Goal: Transaction & Acquisition: Download file/media

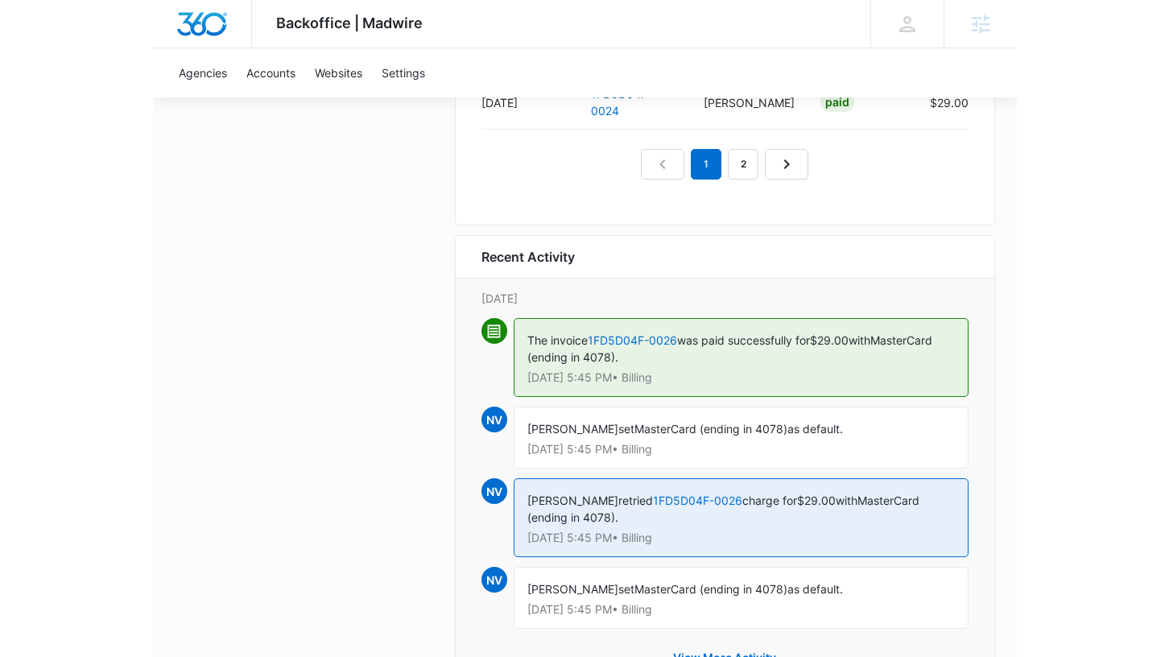
scroll to position [1865, 0]
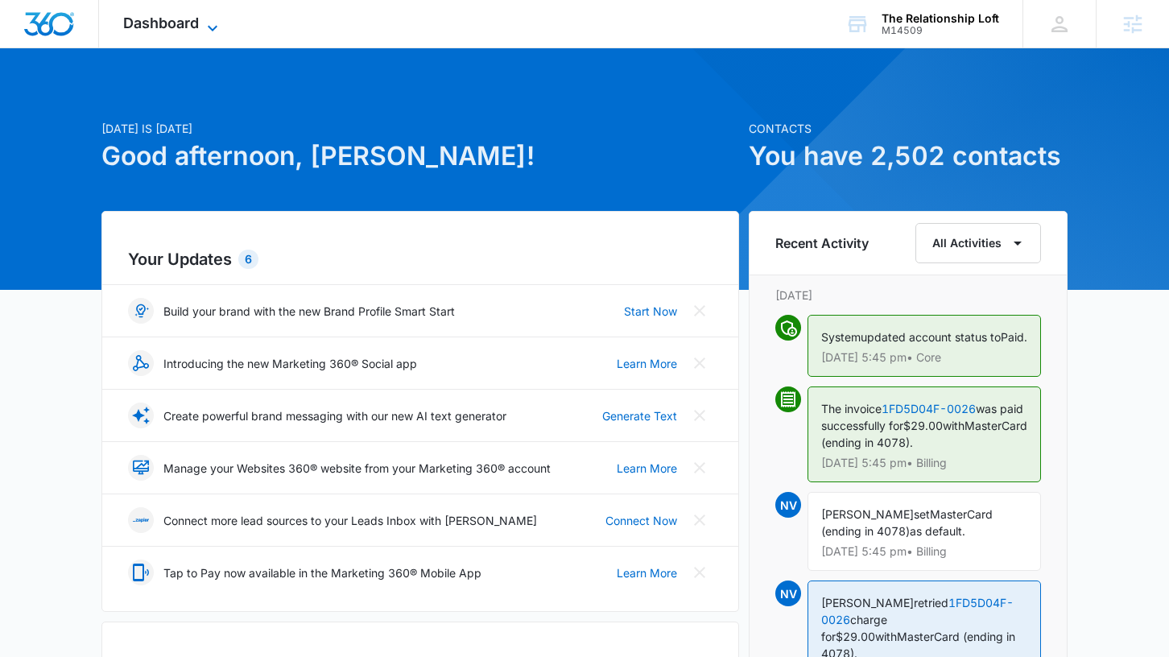
click at [170, 22] on span "Dashboard" at bounding box center [161, 22] width 76 height 17
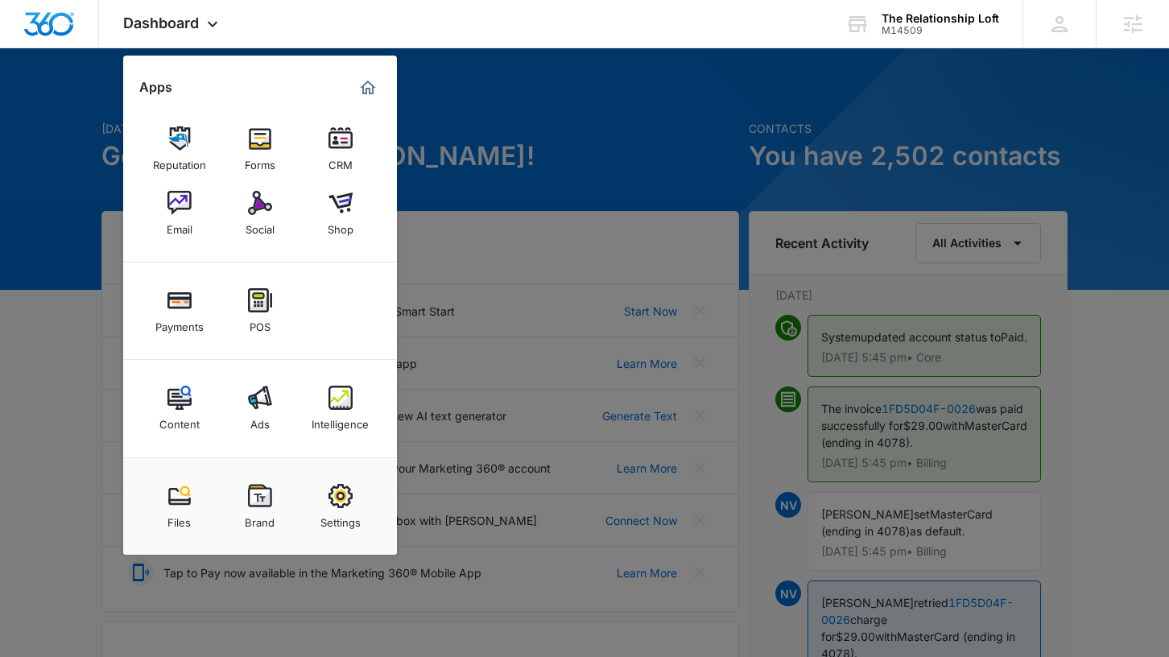
click at [529, 223] on div at bounding box center [584, 328] width 1169 height 657
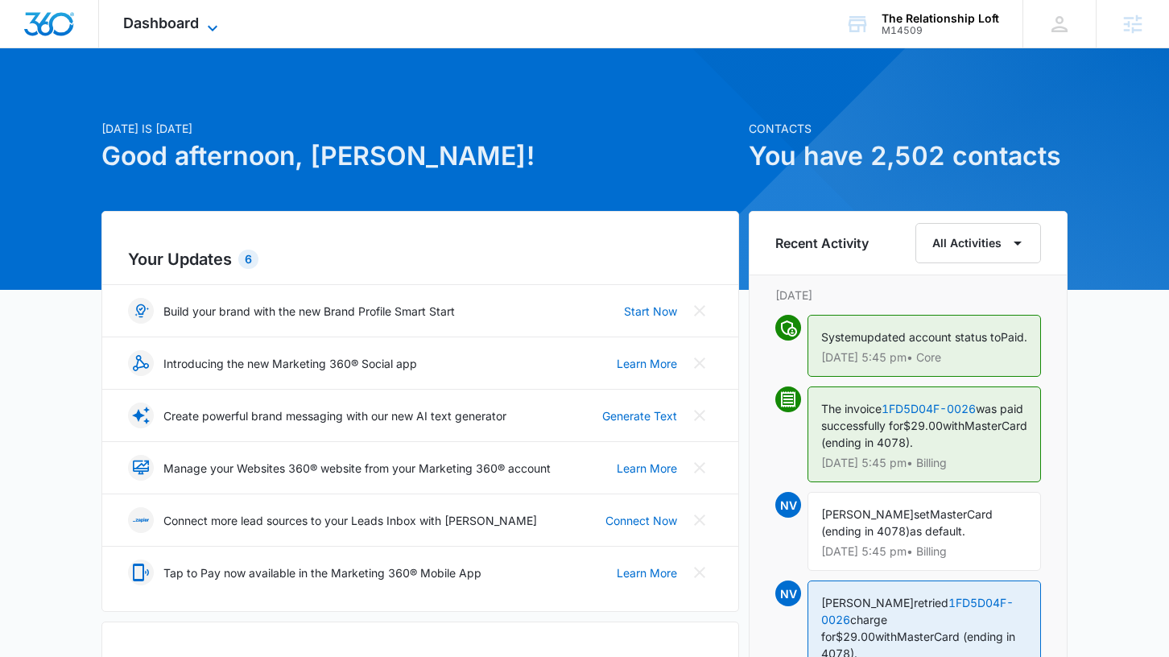
click at [204, 28] on icon at bounding box center [212, 28] width 19 height 19
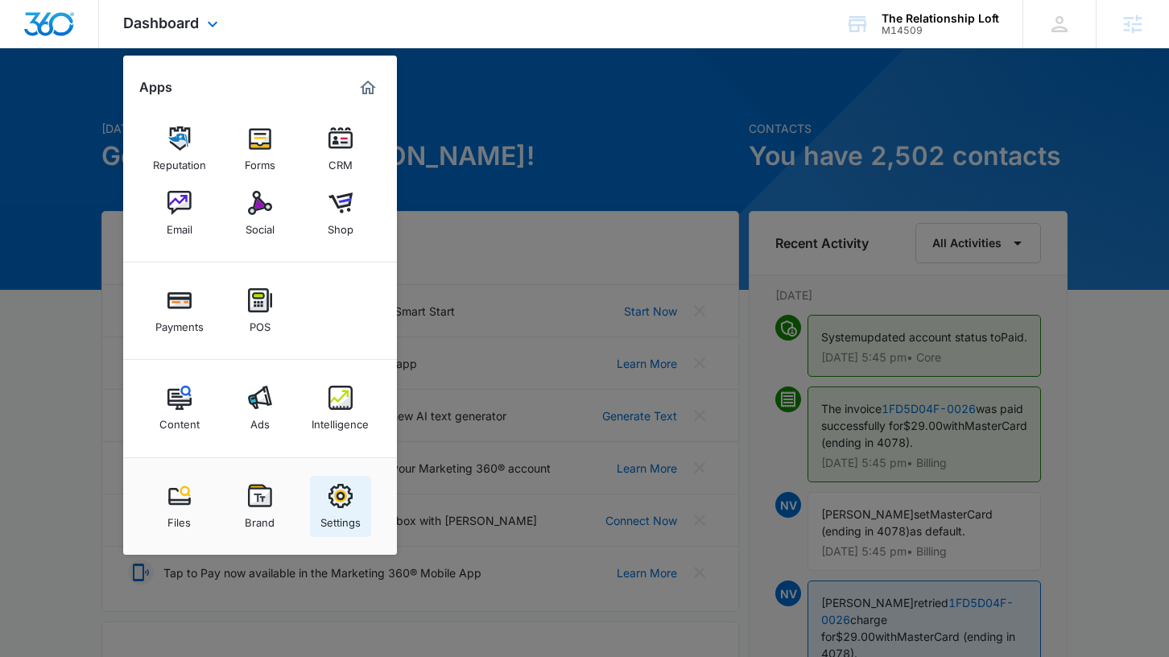
click at [344, 494] on img at bounding box center [341, 496] width 24 height 24
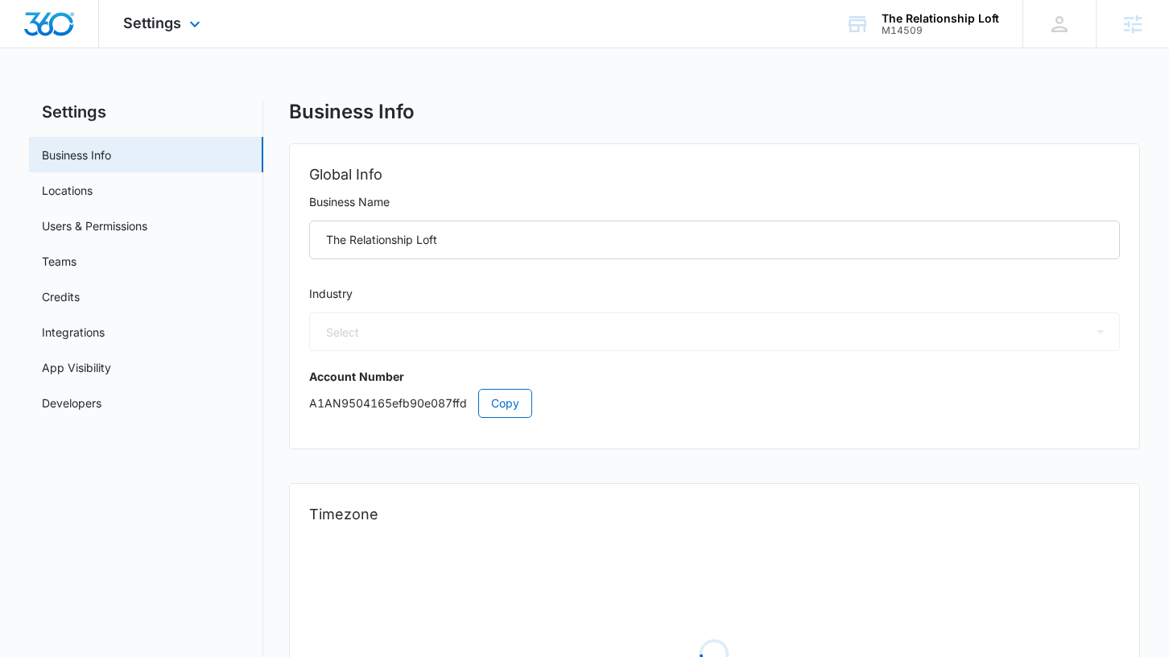
select select "19"
select select "US"
select select "America/New_York"
click at [112, 224] on link "Users & Permissions" at bounding box center [95, 225] width 106 height 17
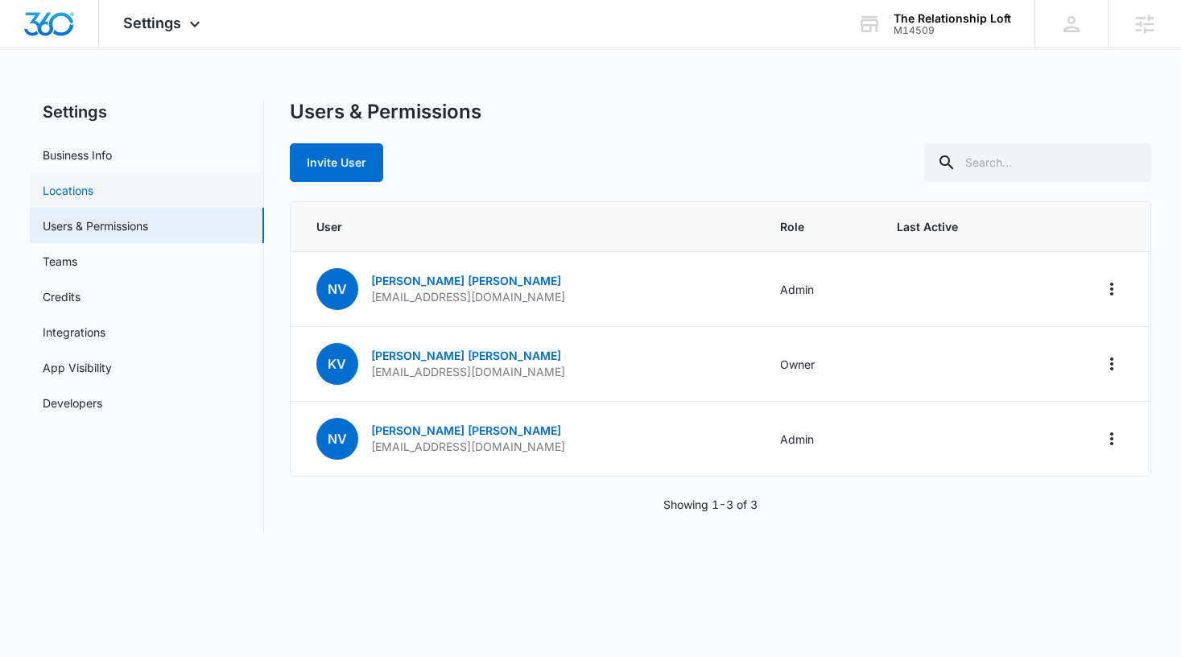
click at [93, 193] on link "Locations" at bounding box center [68, 190] width 51 height 17
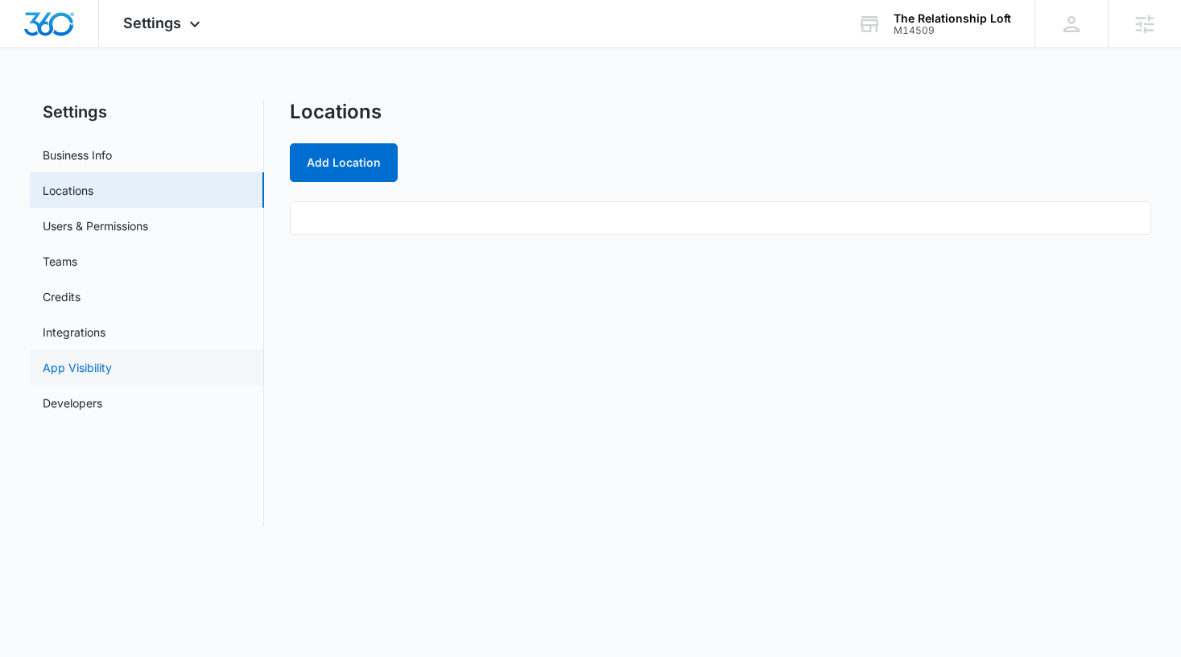
click at [112, 359] on link "App Visibility" at bounding box center [77, 367] width 69 height 17
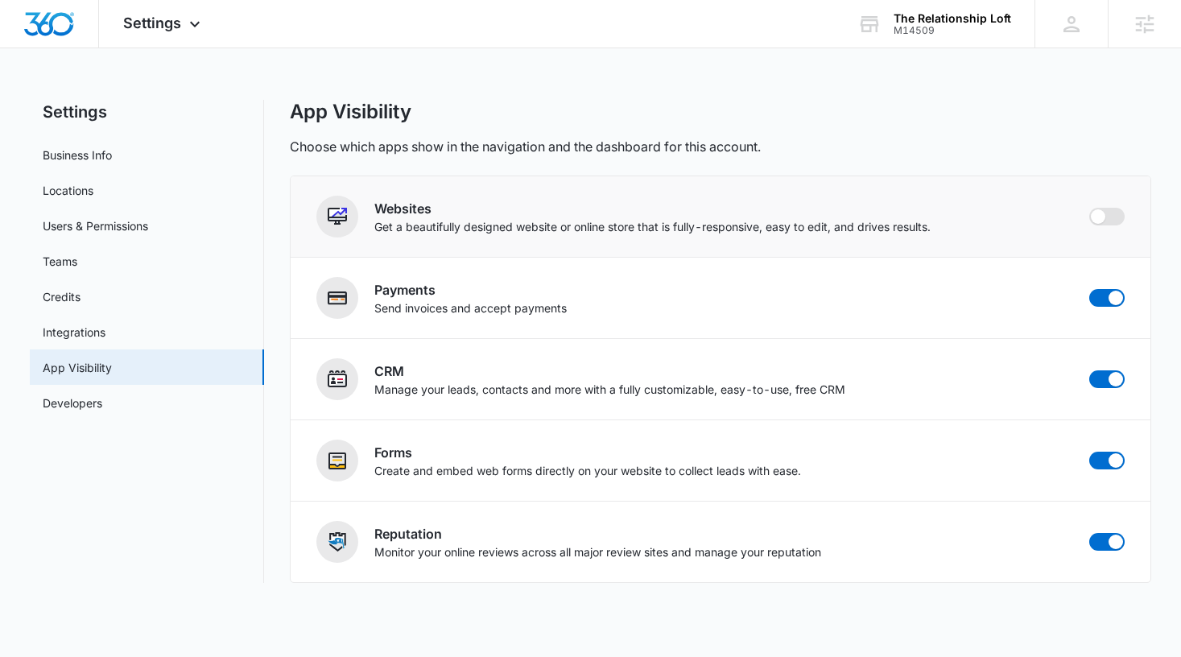
click at [1113, 216] on span at bounding box center [1107, 217] width 35 height 18
click at [1090, 208] on input "checkbox" at bounding box center [1089, 207] width 1 height 1
checkbox input "true"
click at [191, 25] on icon at bounding box center [194, 28] width 19 height 19
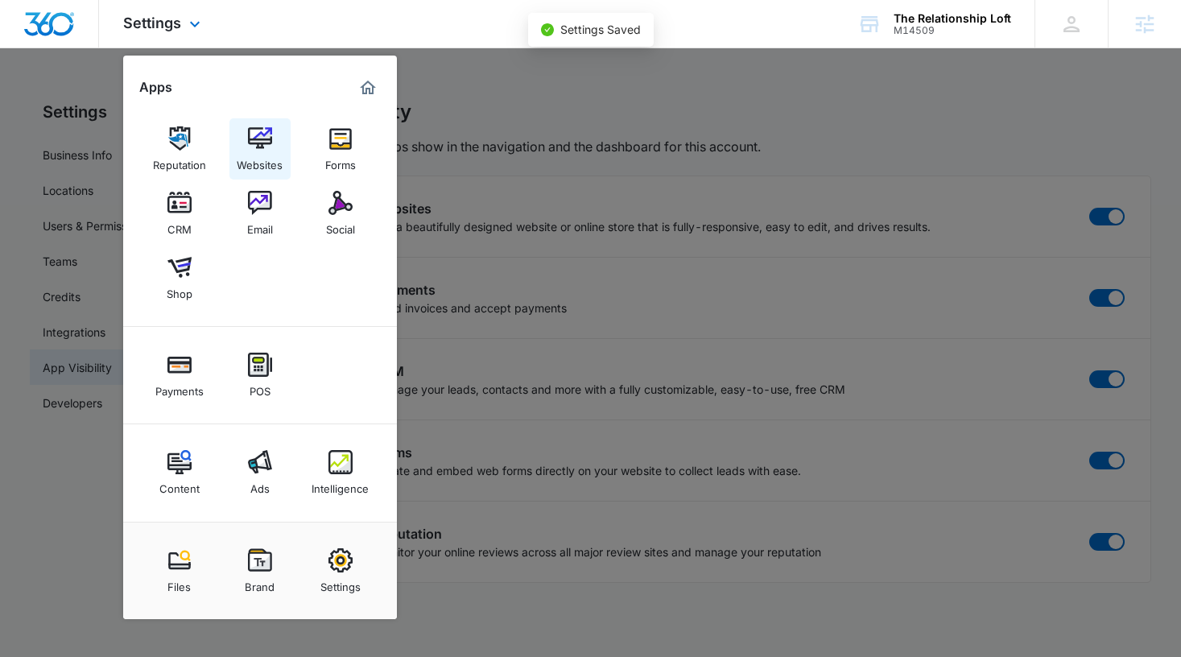
click at [268, 135] on img at bounding box center [260, 138] width 24 height 24
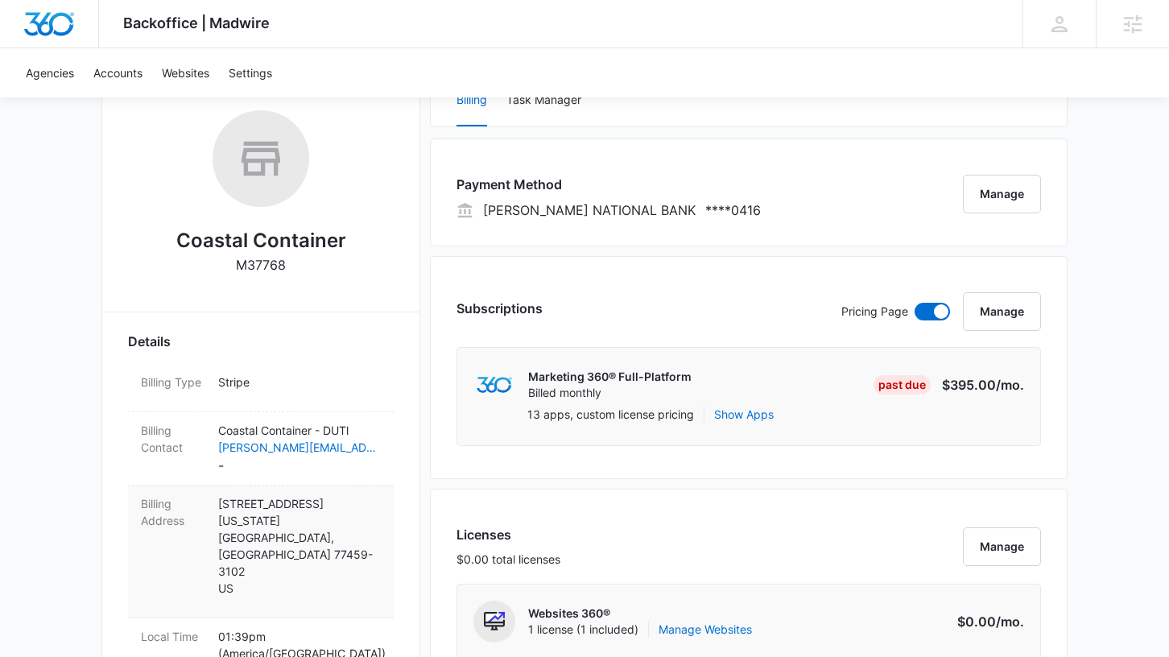
scroll to position [251, 0]
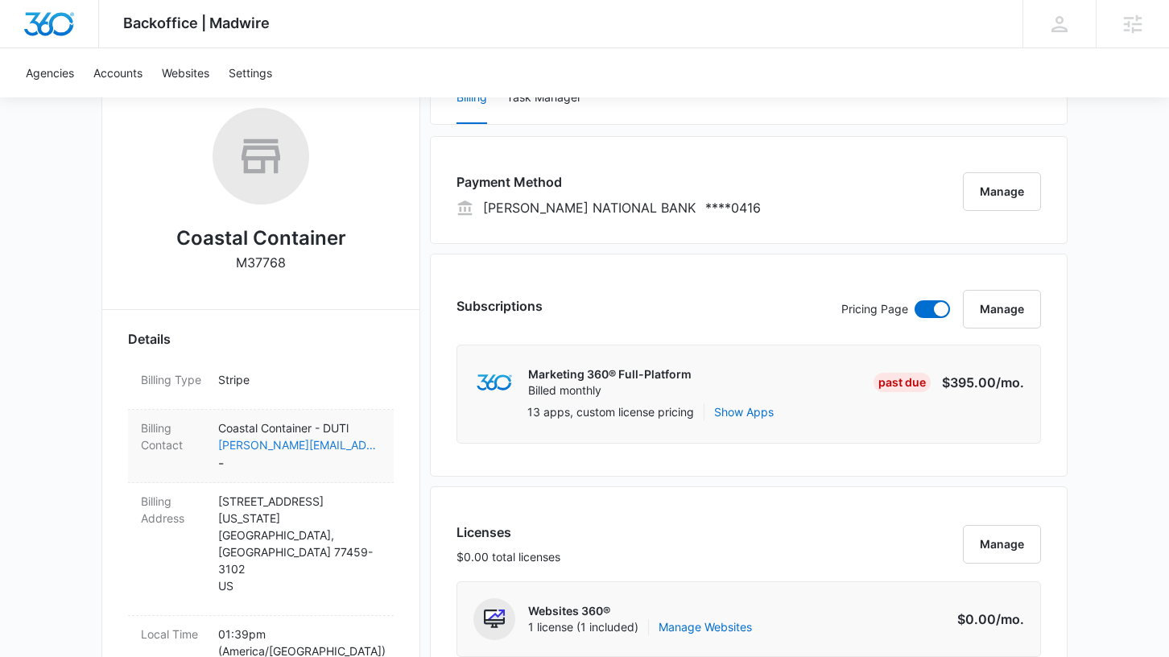
click at [238, 445] on link "Pete@recyclingEZ.com" at bounding box center [299, 445] width 163 height 17
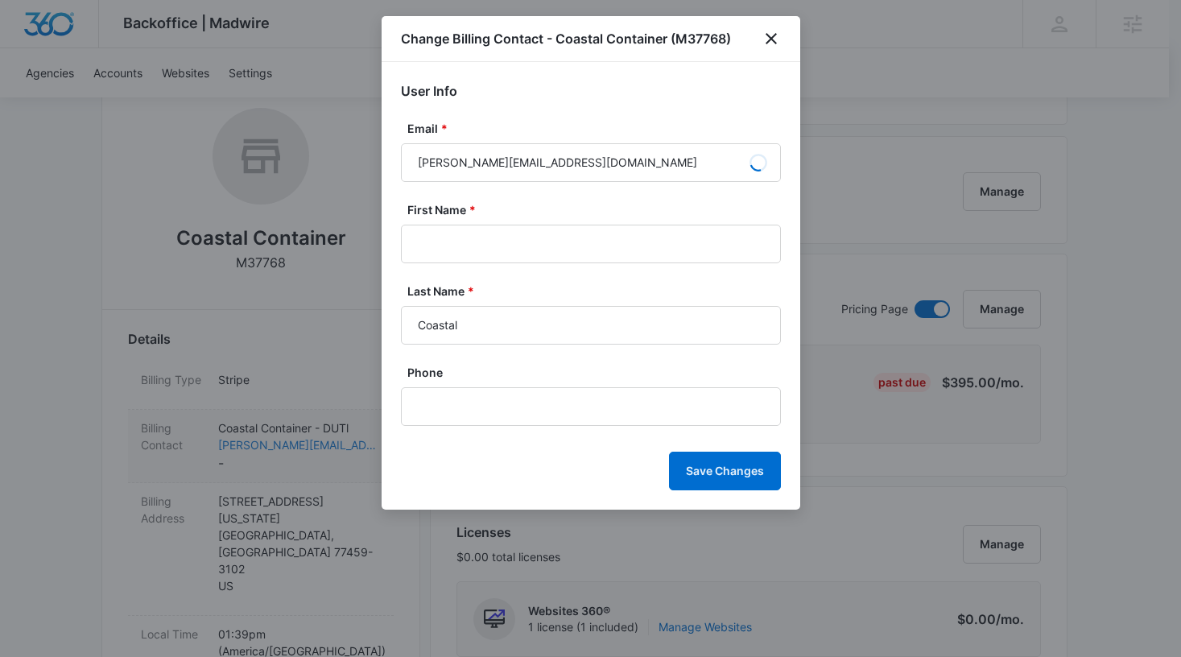
type input "Pete"
type input "Cole"
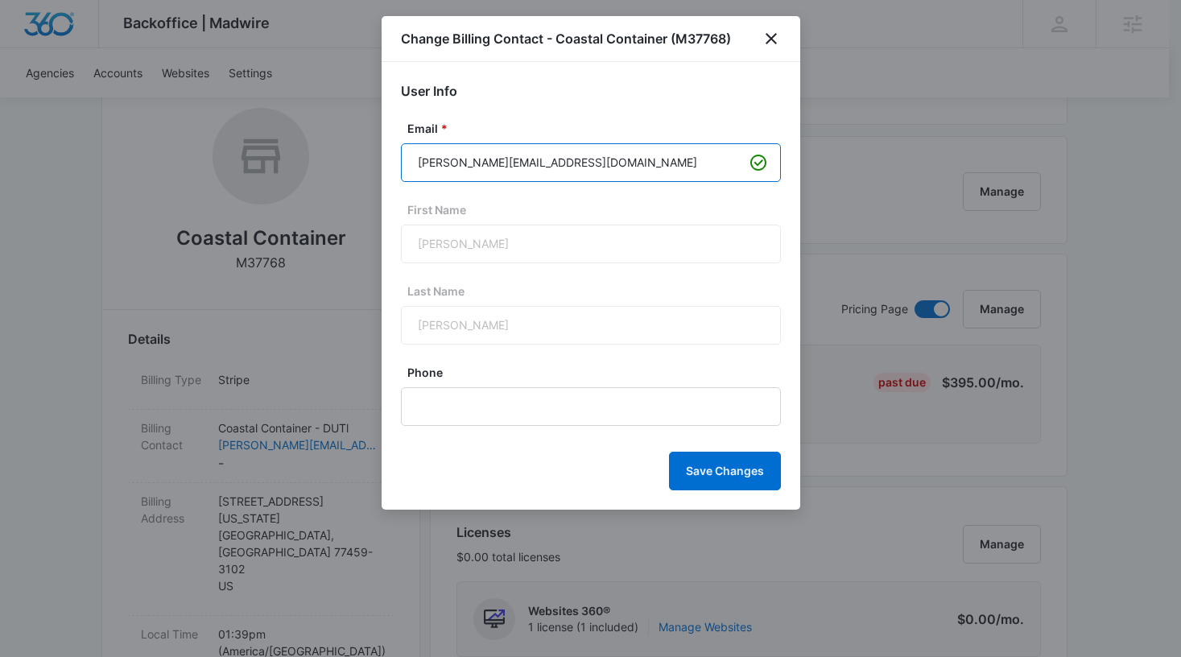
click at [572, 163] on input "Pete@recyclingEZ.com" at bounding box center [591, 162] width 380 height 39
click at [772, 36] on icon "close" at bounding box center [771, 38] width 19 height 19
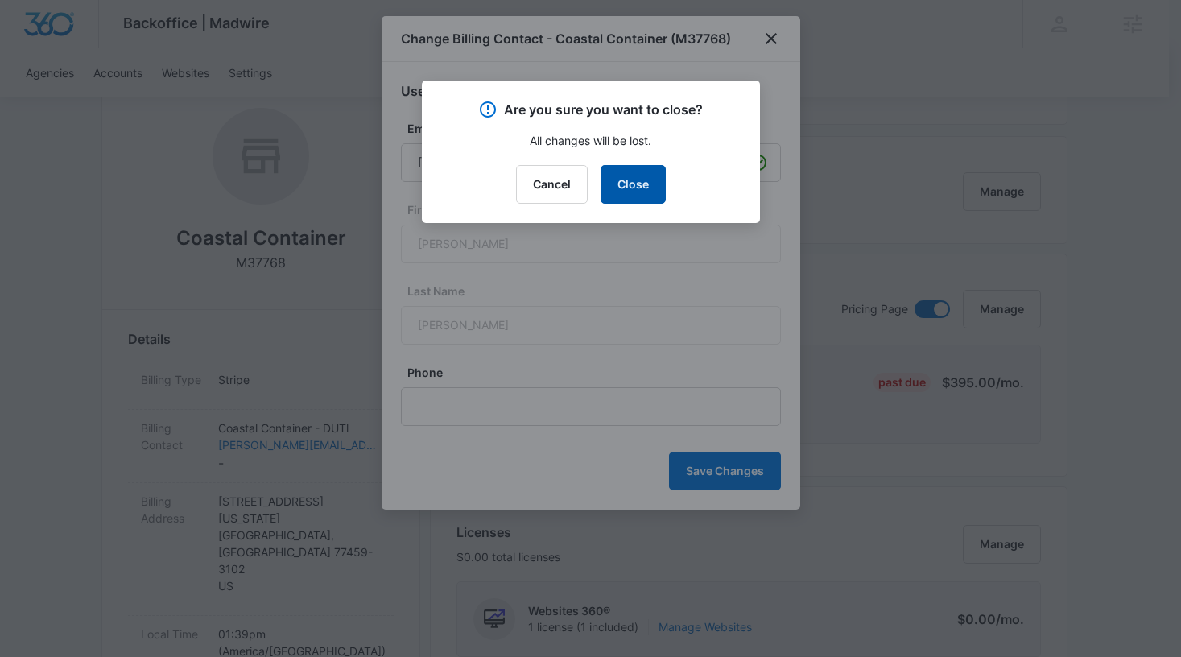
click at [627, 172] on button "Close" at bounding box center [633, 184] width 65 height 39
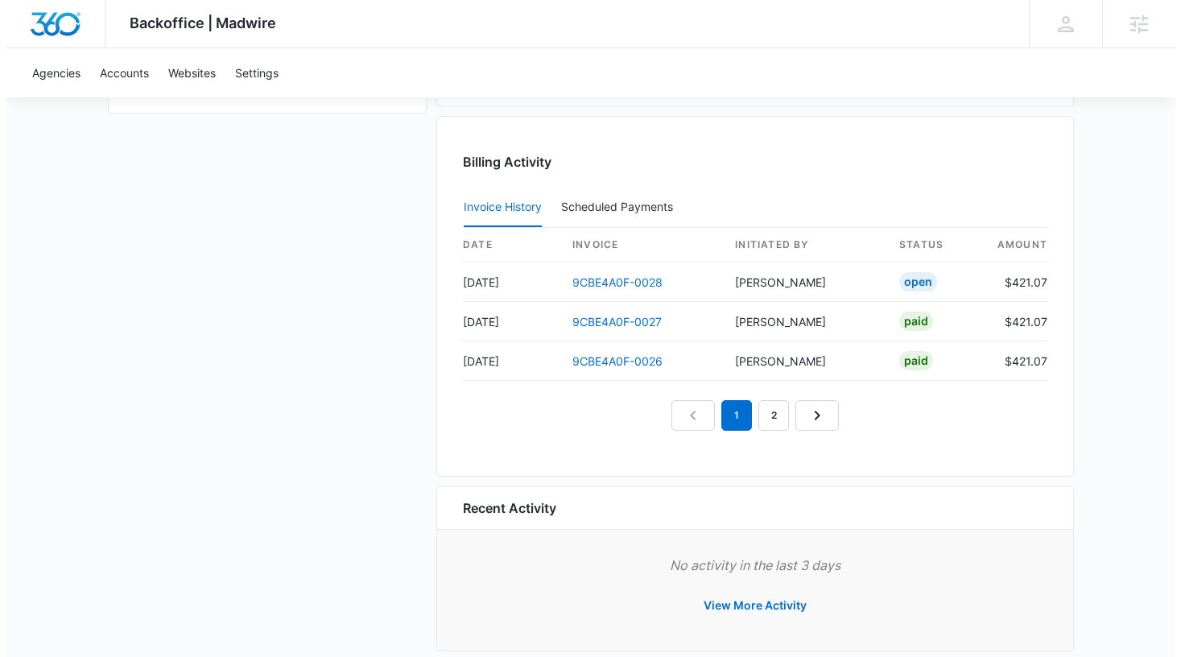
scroll to position [1573, 0]
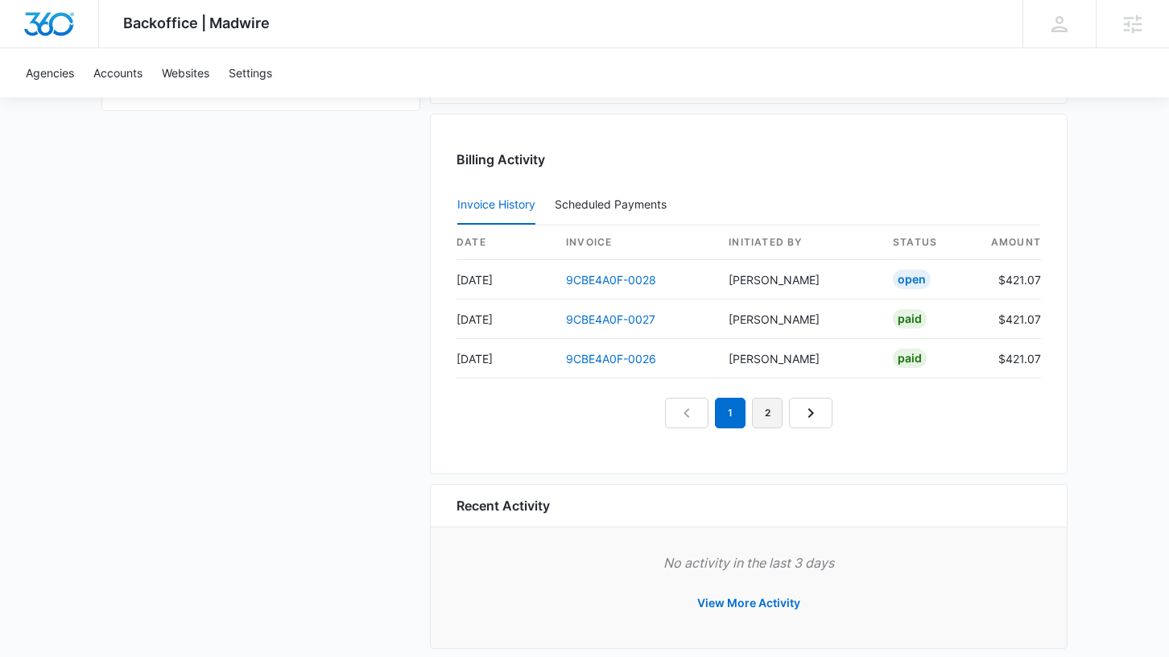
click at [773, 418] on link "2" at bounding box center [767, 413] width 31 height 31
click at [788, 414] on link "3" at bounding box center [786, 413] width 31 height 31
click at [689, 422] on link "1" at bounding box center [693, 413] width 31 height 31
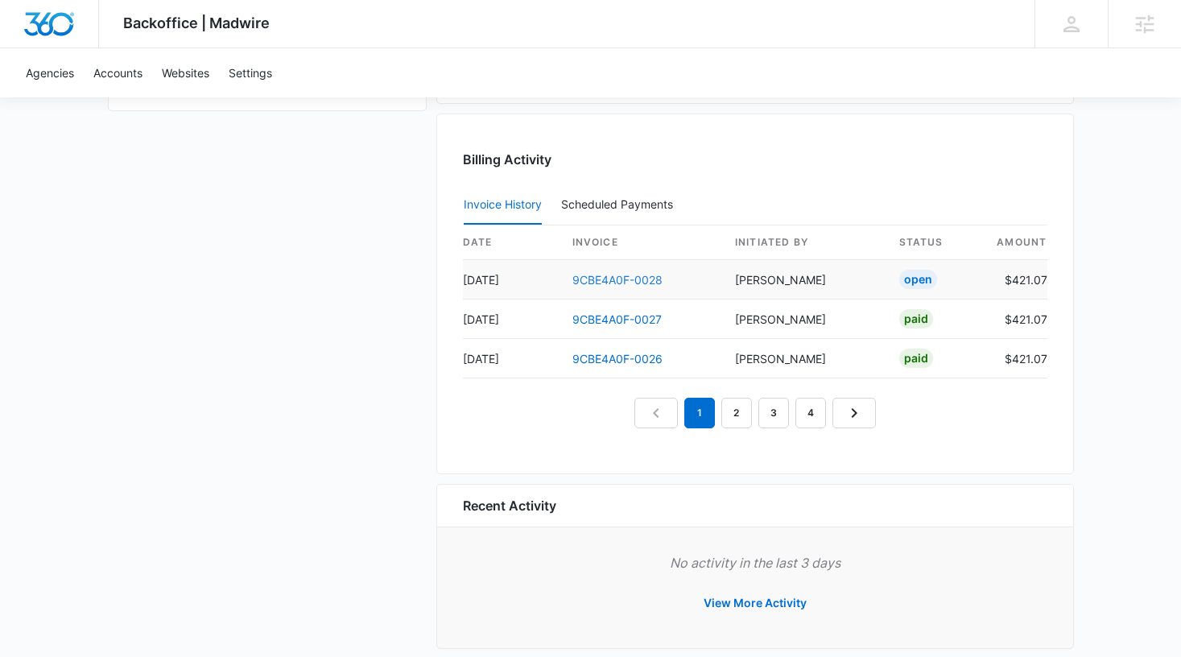
click at [622, 274] on link "9CBE4A0F-0028" at bounding box center [618, 280] width 90 height 14
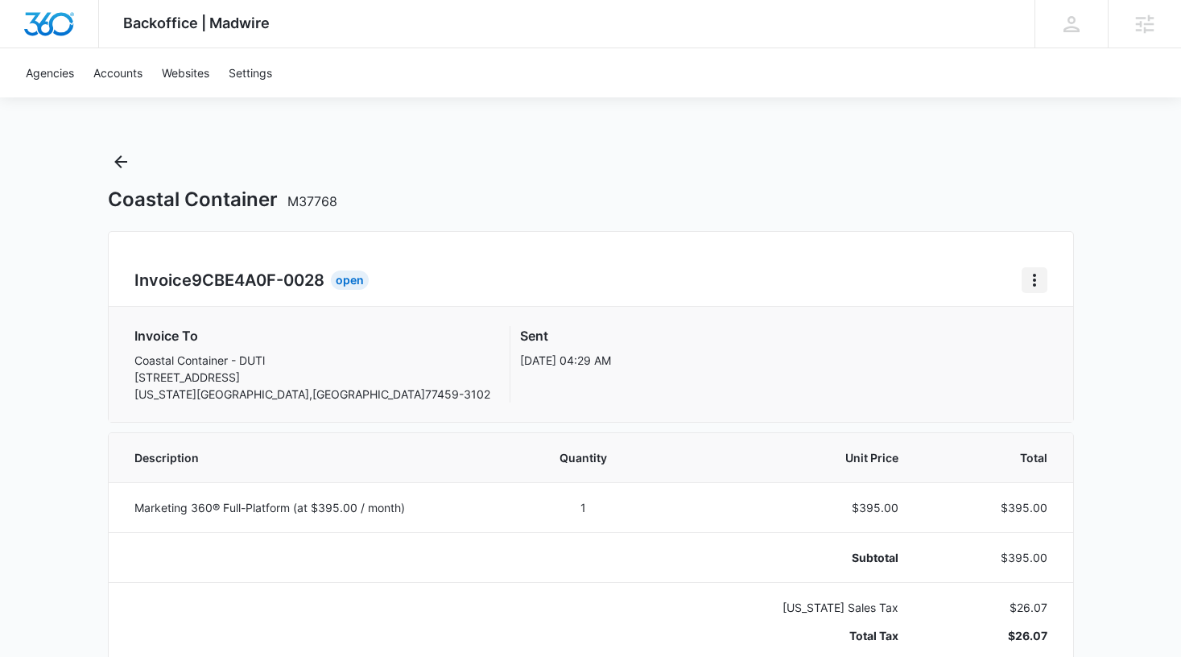
click at [1030, 280] on icon "Home" at bounding box center [1034, 280] width 19 height 19
click at [1069, 327] on link "Download Invoice" at bounding box center [1088, 325] width 93 height 14
click at [126, 164] on icon "Back" at bounding box center [120, 161] width 19 height 19
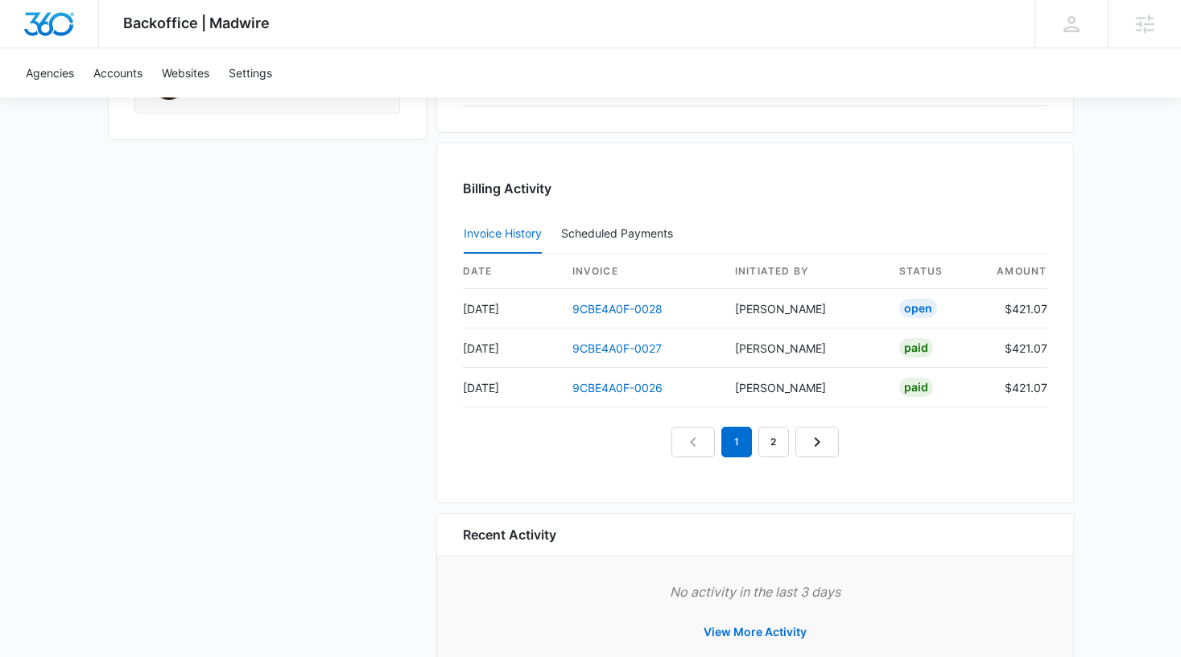
scroll to position [1595, 0]
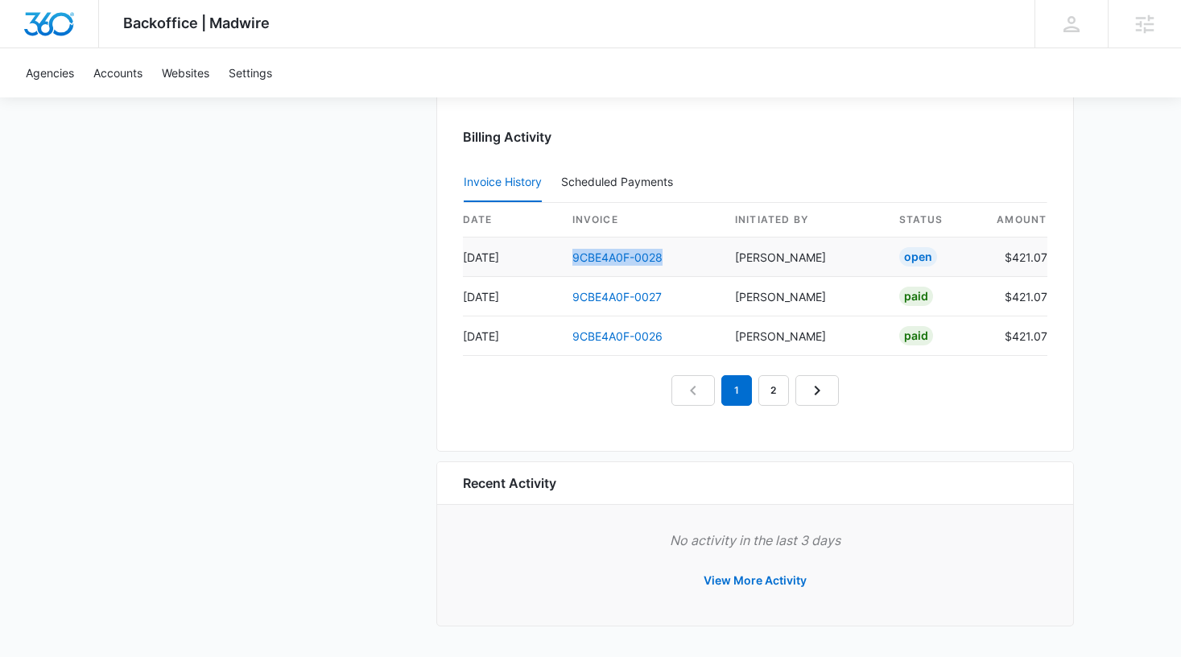
drag, startPoint x: 668, startPoint y: 251, endPoint x: 573, endPoint y: 248, distance: 95.9
click at [573, 248] on td "9CBE4A0F-0028" at bounding box center [641, 257] width 163 height 39
copy link "9CBE4A0F-0028"
